Goal: Check status: Check status

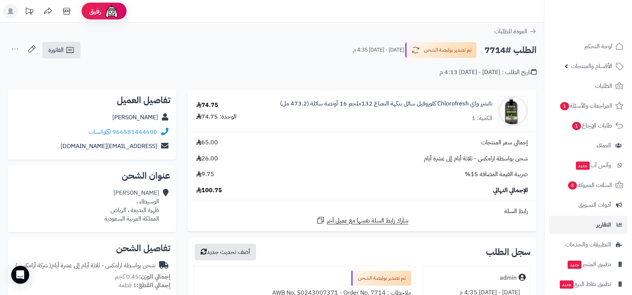
scroll to position [492, 0]
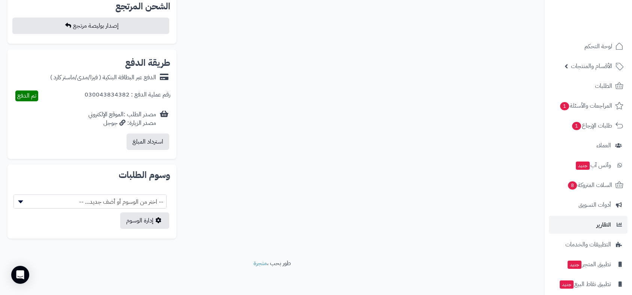
click at [606, 84] on span "الطلبات" at bounding box center [603, 86] width 17 height 10
